Goal: Navigation & Orientation: Find specific page/section

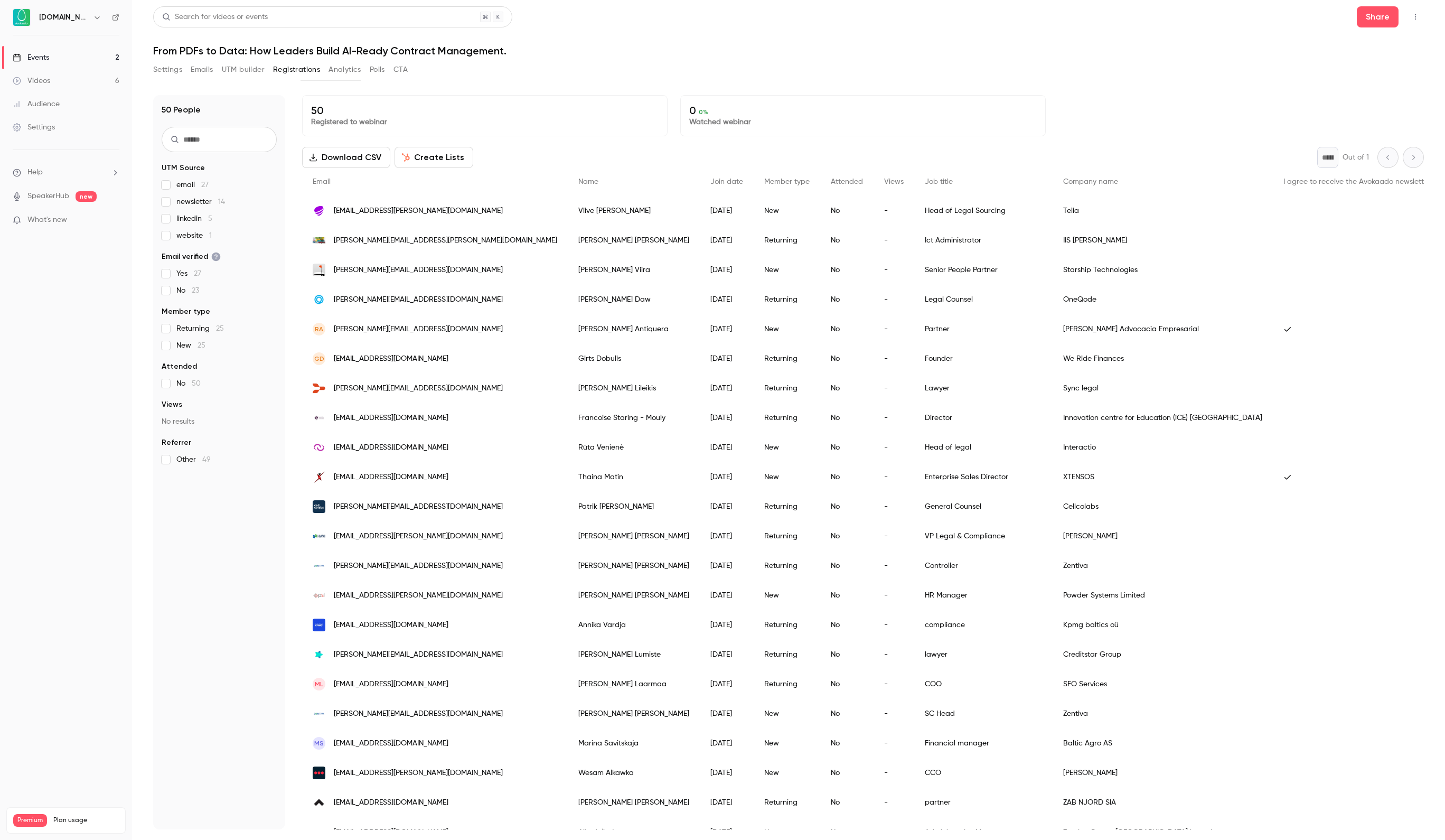
click at [58, 60] on link "Events 2" at bounding box center [66, 58] width 132 height 24
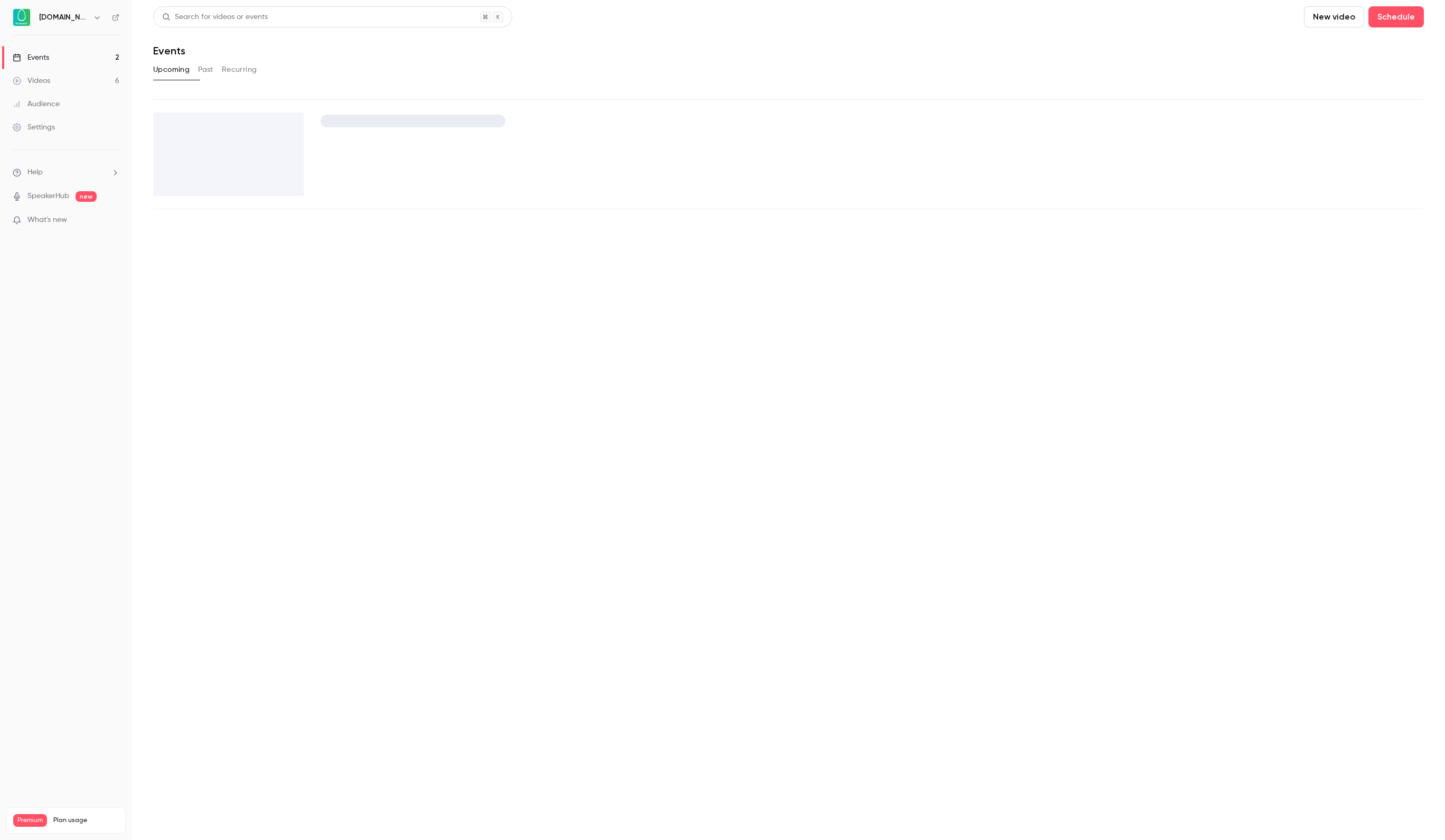
click at [67, 85] on link "Videos 6" at bounding box center [66, 81] width 132 height 24
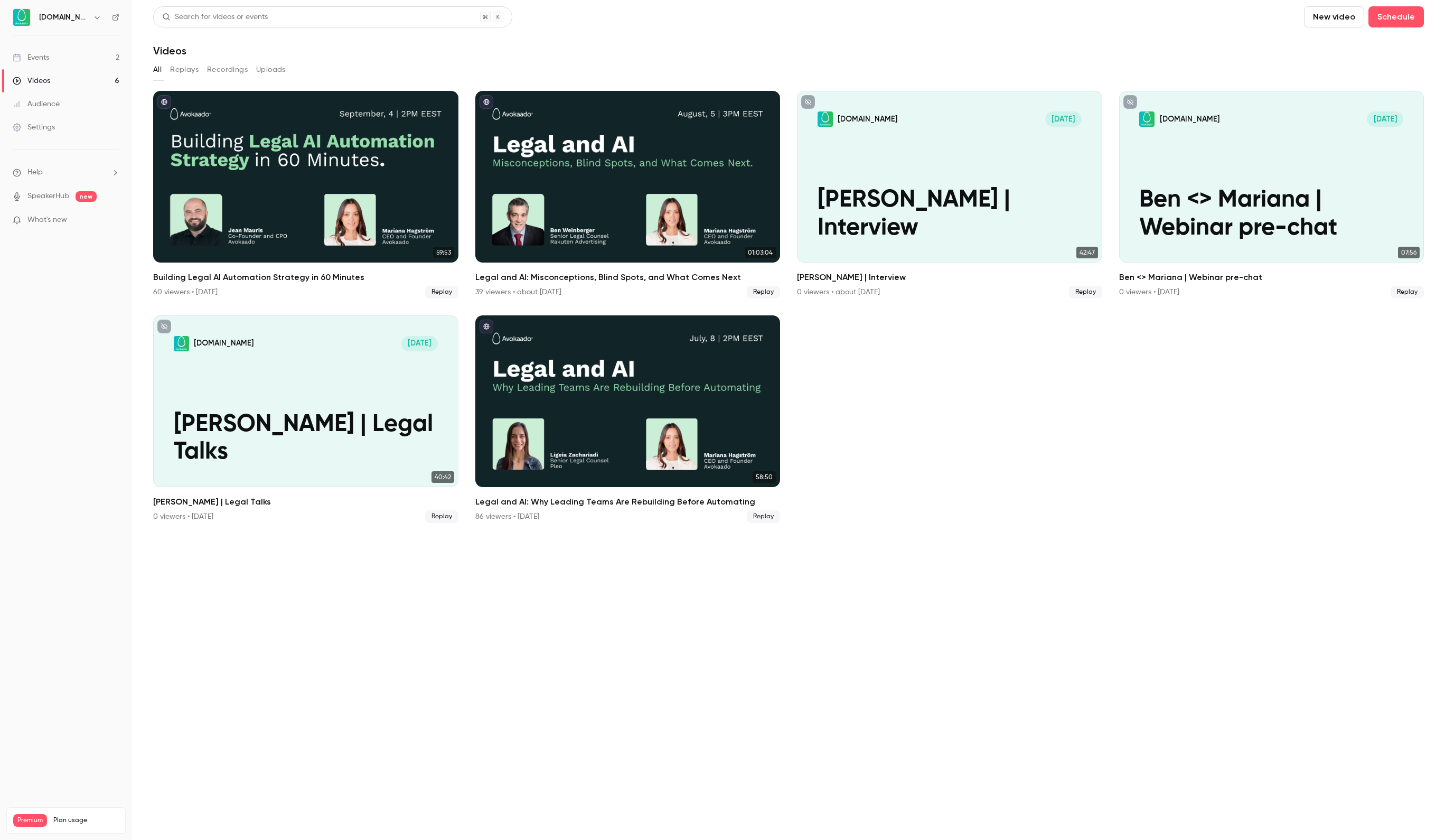
click at [87, 53] on link "Events 2" at bounding box center [66, 58] width 132 height 24
